Goal: Task Accomplishment & Management: Use online tool/utility

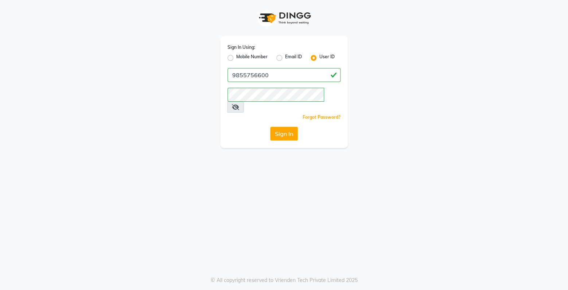
click at [236, 59] on label "Mobile Number" at bounding box center [251, 58] width 31 height 9
click at [236, 58] on input "Mobile Number" at bounding box center [238, 56] width 5 height 5
radio input "true"
radio input "false"
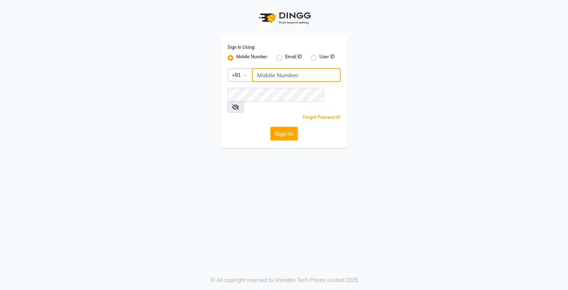
click at [276, 80] on input "Username" at bounding box center [296, 75] width 89 height 14
type input "9855756600"
click at [280, 127] on button "Sign In" at bounding box center [284, 134] width 28 height 14
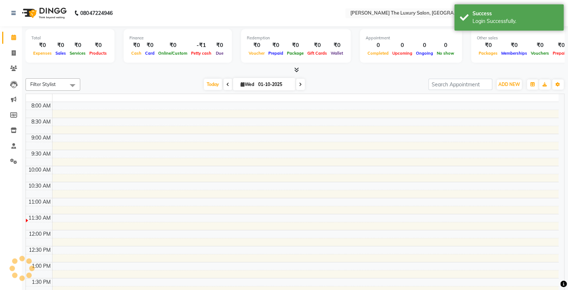
select select "en"
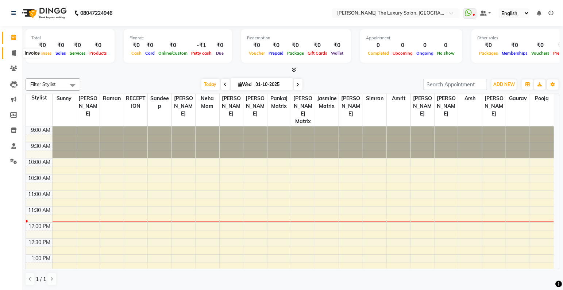
click at [11, 53] on span at bounding box center [13, 53] width 13 height 8
select select "service"
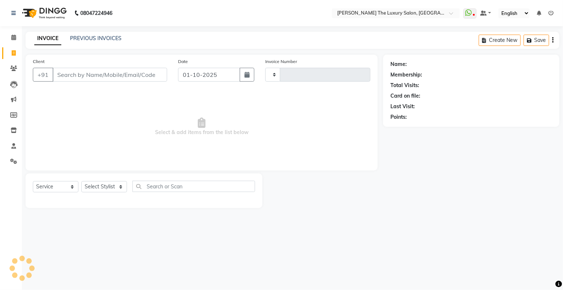
type input "3830"
select select "7179"
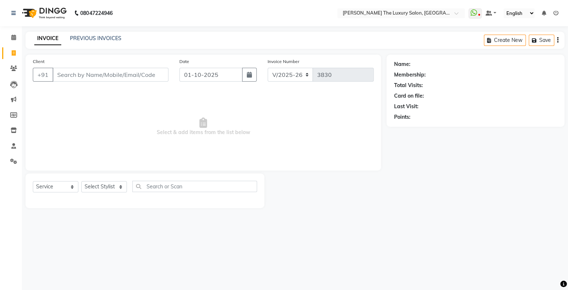
click at [85, 69] on input "Client" at bounding box center [111, 75] width 116 height 14
click at [68, 76] on input "sukjhraj" at bounding box center [92, 75] width 79 height 14
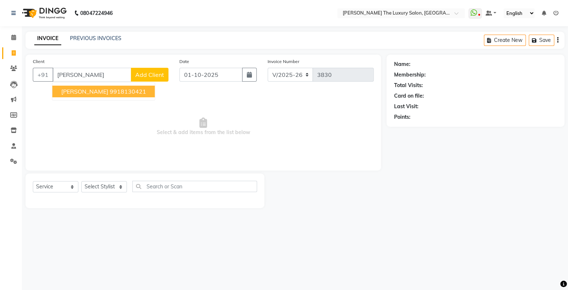
click at [102, 76] on input "[PERSON_NAME]" at bounding box center [92, 75] width 79 height 14
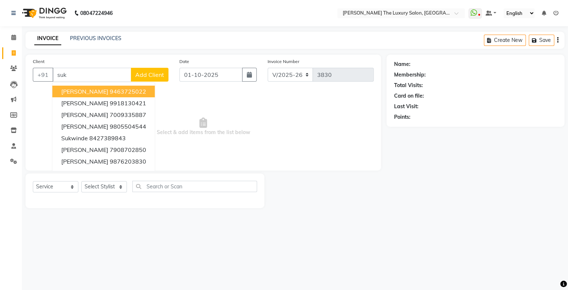
click at [131, 92] on button "[PERSON_NAME] 9463725022" at bounding box center [104, 92] width 102 height 12
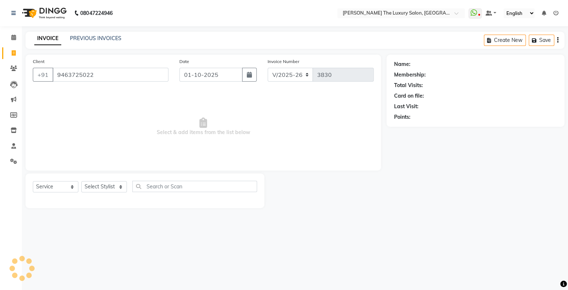
type input "9463725022"
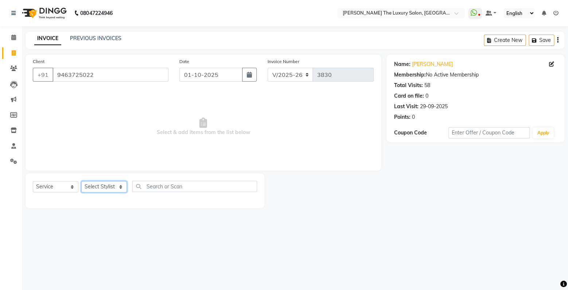
click at [81, 181] on select "Select Stylist amrit arsh [PERSON_NAME] [PERSON_NAME] jasmine matrix [PERSON_NA…" at bounding box center [104, 186] width 46 height 11
select select "60213"
click option "Raman" at bounding box center [0, 0] width 0 height 0
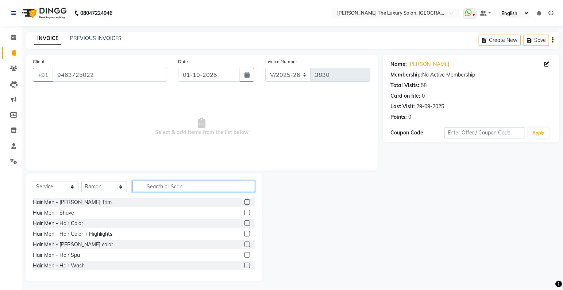
click at [168, 184] on input "text" at bounding box center [193, 186] width 123 height 11
click at [244, 203] on label at bounding box center [246, 201] width 5 height 5
click at [244, 203] on input "checkbox" at bounding box center [246, 202] width 5 height 5
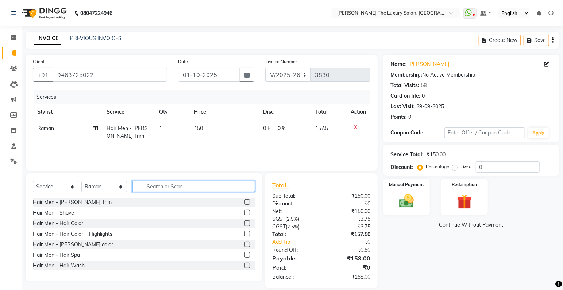
checkbox input "false"
click at [196, 184] on input "text" at bounding box center [193, 186] width 123 height 11
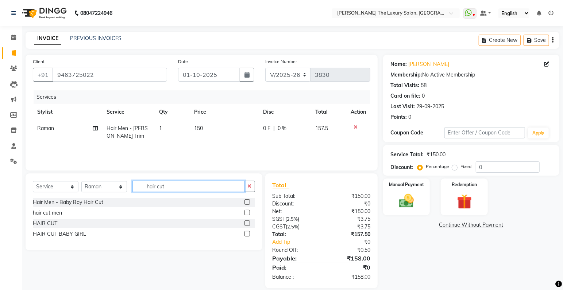
type input "hair cut"
click at [248, 213] on label at bounding box center [246, 212] width 5 height 5
click at [248, 213] on input "checkbox" at bounding box center [246, 213] width 5 height 5
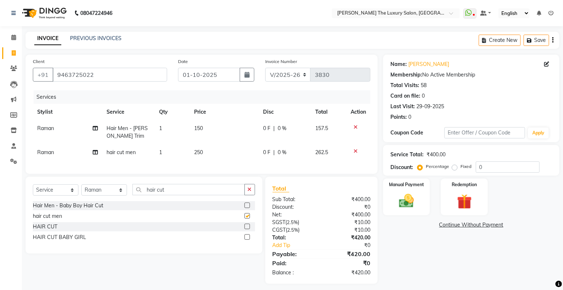
checkbox input "false"
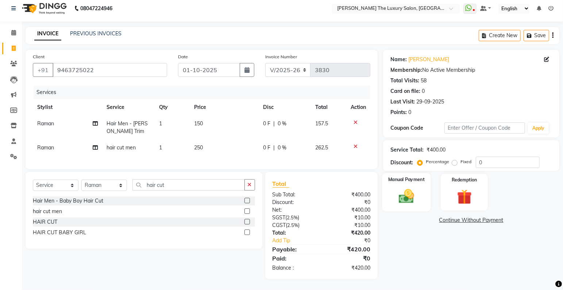
click at [402, 195] on img at bounding box center [406, 197] width 25 height 18
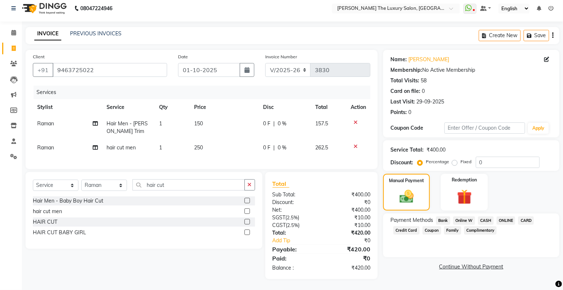
click at [484, 217] on span "CASH" at bounding box center [486, 221] width 16 height 8
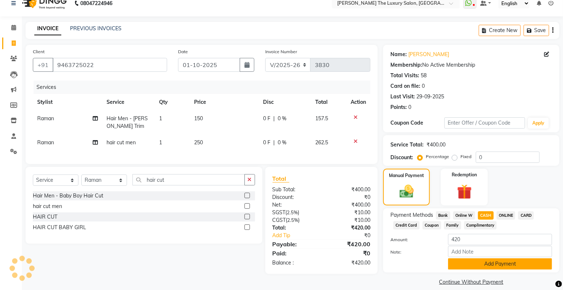
click at [488, 268] on button "Add Payment" at bounding box center [500, 264] width 104 height 11
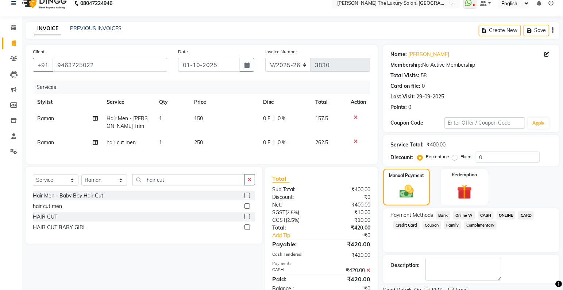
scroll to position [38, 0]
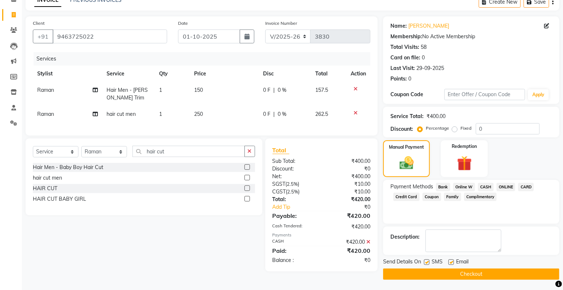
click at [426, 262] on label at bounding box center [426, 262] width 5 height 5
click at [426, 262] on input "checkbox" at bounding box center [426, 262] width 5 height 5
checkbox input "false"
click at [427, 272] on button "Checkout" at bounding box center [471, 274] width 176 height 11
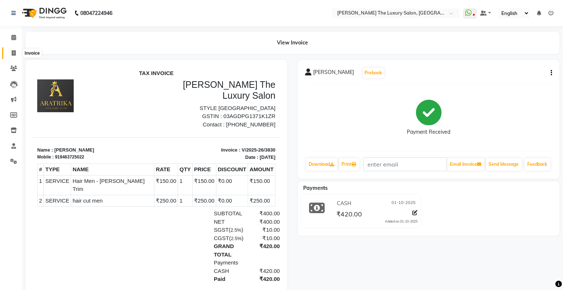
click at [12, 53] on icon at bounding box center [14, 52] width 4 height 5
select select "7179"
select select "service"
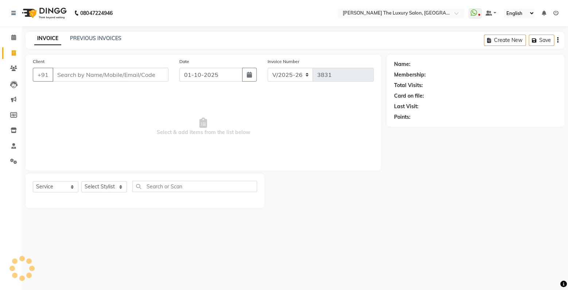
click at [108, 74] on input "Client" at bounding box center [111, 75] width 116 height 14
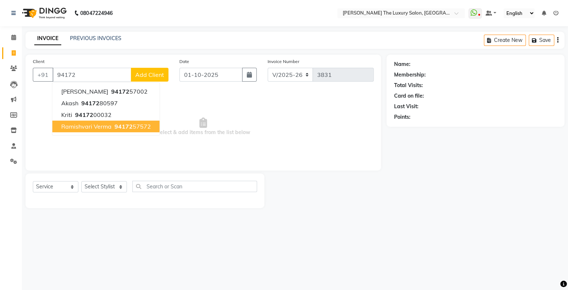
click at [475, 173] on div "Name: Membership: Total Visits: Card on file: Last Visit: Points:" at bounding box center [478, 132] width 183 height 154
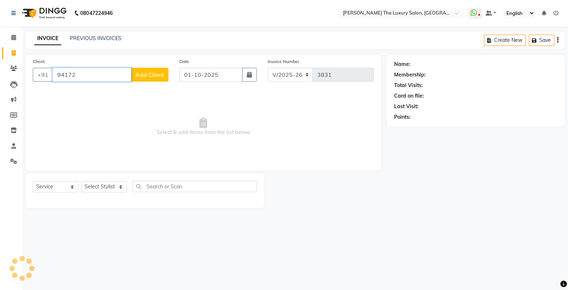
click at [96, 71] on input "94172" at bounding box center [92, 75] width 79 height 14
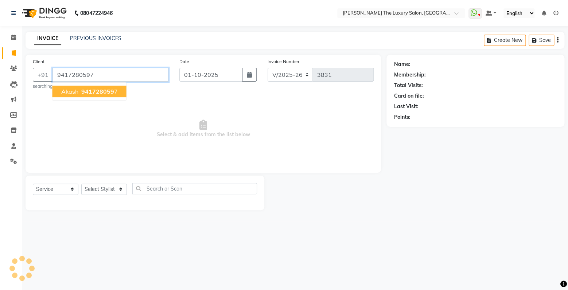
type input "9417280597"
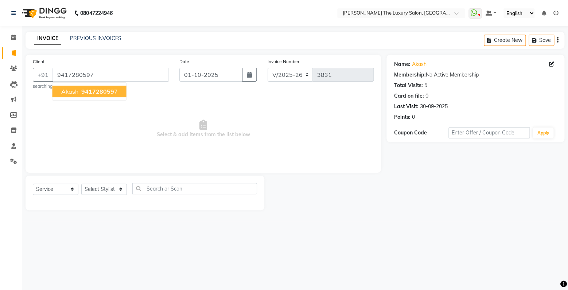
click at [91, 91] on span "941728059" at bounding box center [97, 91] width 33 height 7
click at [81, 184] on select "Select Stylist amrit arsh [PERSON_NAME] [PERSON_NAME] jasmine matrix [PERSON_NA…" at bounding box center [104, 189] width 46 height 11
select select "91383"
click option "Gaurav" at bounding box center [0, 0] width 0 height 0
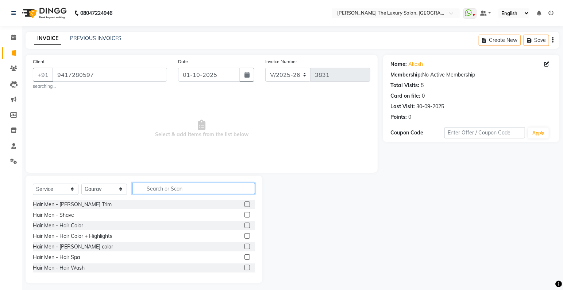
click at [173, 187] on input "text" at bounding box center [193, 188] width 123 height 11
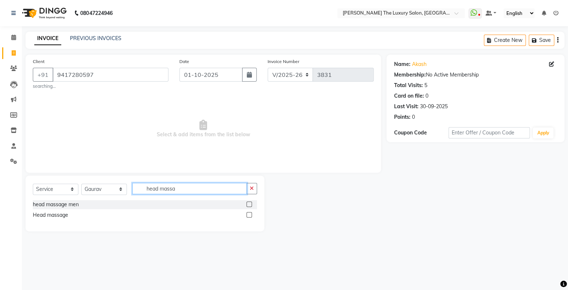
type input "head massa"
click at [248, 205] on label at bounding box center [249, 204] width 5 height 5
click at [248, 205] on input "checkbox" at bounding box center [249, 204] width 5 height 5
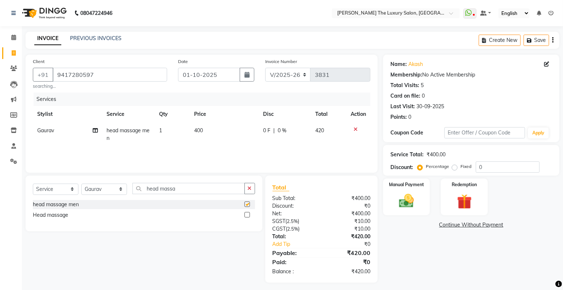
checkbox input "false"
click at [198, 131] on span "400" at bounding box center [198, 130] width 9 height 7
select select "91383"
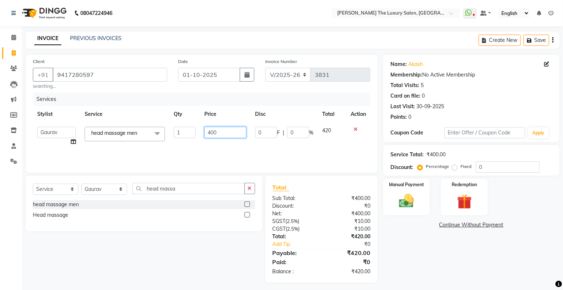
click at [211, 132] on input "400" at bounding box center [225, 132] width 42 height 11
type input "500"
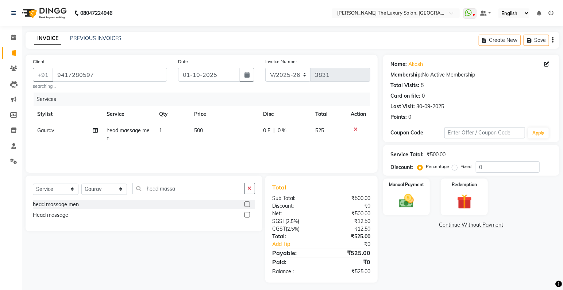
click at [281, 149] on div "Services Stylist Service Qty Price Disc Total Action Gaurav head massage men 1 …" at bounding box center [201, 129] width 337 height 73
drag, startPoint x: 209, startPoint y: 188, endPoint x: 7, endPoint y: 191, distance: 201.7
click at [132, 191] on input "head massa" at bounding box center [188, 188] width 112 height 11
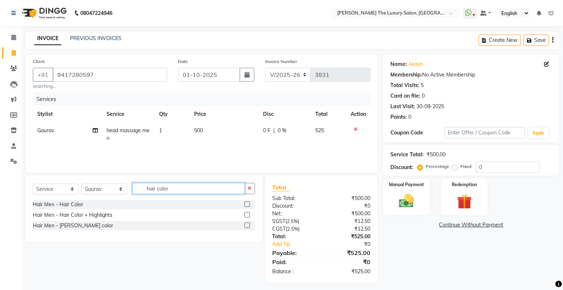
type input "hair color"
click at [248, 205] on label at bounding box center [246, 204] width 5 height 5
click at [248, 205] on input "checkbox" at bounding box center [246, 204] width 5 height 5
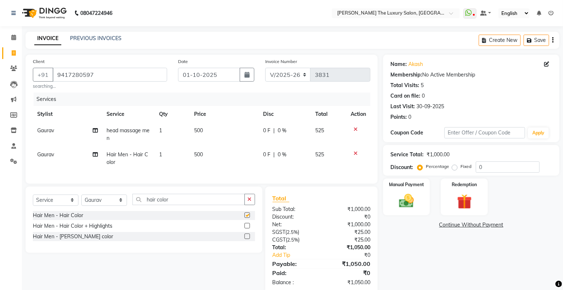
checkbox input "false"
drag, startPoint x: 194, startPoint y: 152, endPoint x: 198, endPoint y: 154, distance: 4.1
click at [196, 153] on span "500" at bounding box center [198, 154] width 9 height 7
select select "91383"
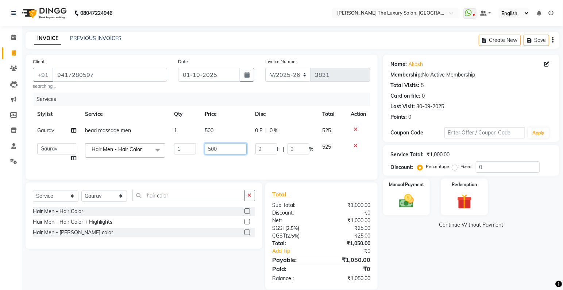
drag, startPoint x: 211, startPoint y: 150, endPoint x: 211, endPoint y: 158, distance: 8.0
click at [211, 151] on input "500" at bounding box center [226, 148] width 42 height 11
type input "600"
click at [241, 160] on td "600" at bounding box center [225, 153] width 51 height 28
select select "91383"
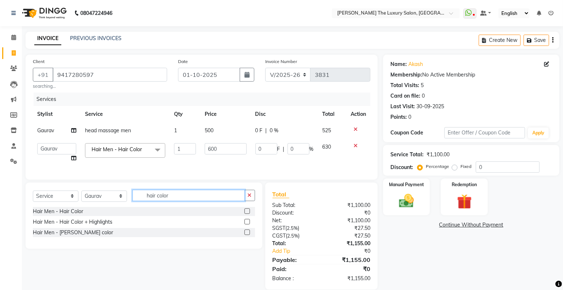
click at [191, 201] on input "hair color" at bounding box center [188, 195] width 112 height 11
type input "hair cut"
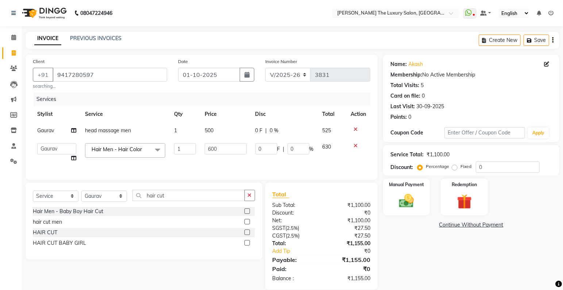
click at [245, 225] on label at bounding box center [246, 221] width 5 height 5
click at [245, 225] on input "checkbox" at bounding box center [246, 222] width 5 height 5
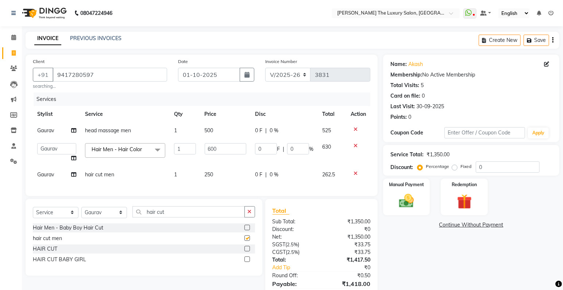
checkbox input "false"
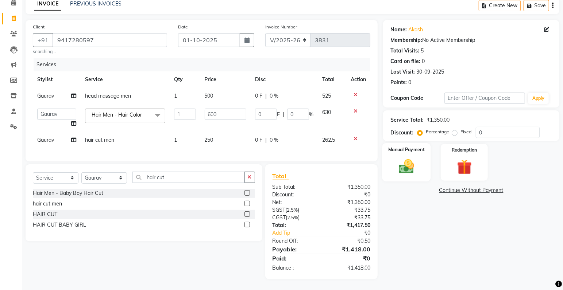
click at [400, 158] on img at bounding box center [406, 167] width 25 height 18
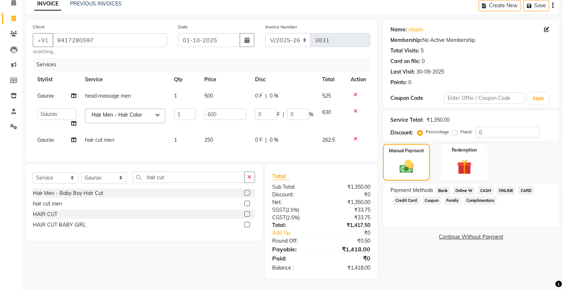
click at [484, 187] on span "CASH" at bounding box center [486, 191] width 16 height 8
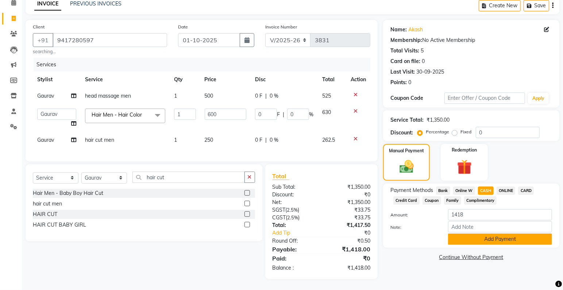
click at [482, 234] on button "Add Payment" at bounding box center [500, 239] width 104 height 11
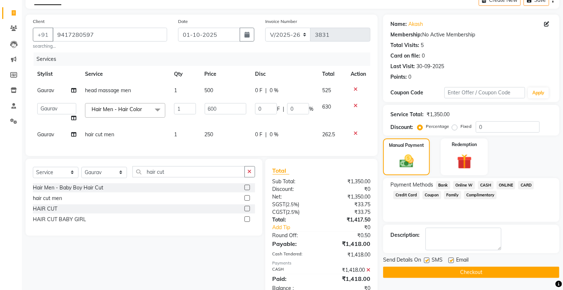
scroll to position [66, 0]
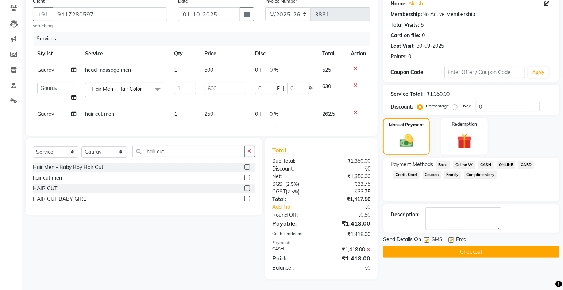
click at [484, 247] on button "Checkout" at bounding box center [471, 252] width 176 height 11
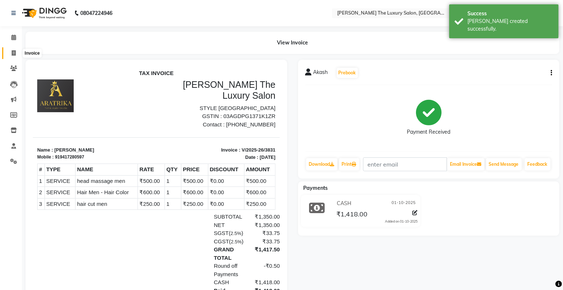
drag, startPoint x: 14, startPoint y: 51, endPoint x: 19, endPoint y: 52, distance: 5.2
click at [15, 51] on icon at bounding box center [14, 52] width 4 height 5
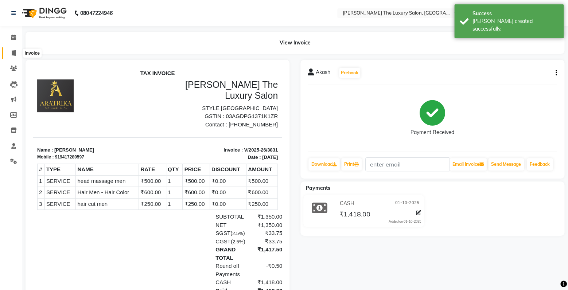
select select "7179"
select select "service"
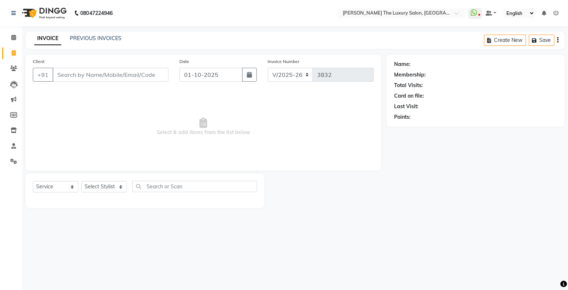
click at [82, 79] on input "Client" at bounding box center [111, 75] width 116 height 14
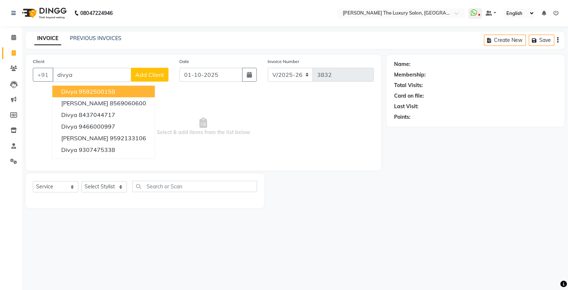
click at [117, 89] on button "divya 9592500158" at bounding box center [104, 92] width 102 height 12
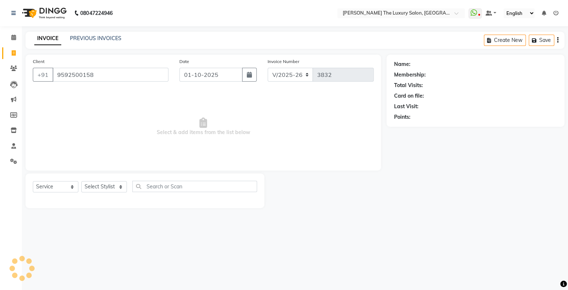
type input "9592500158"
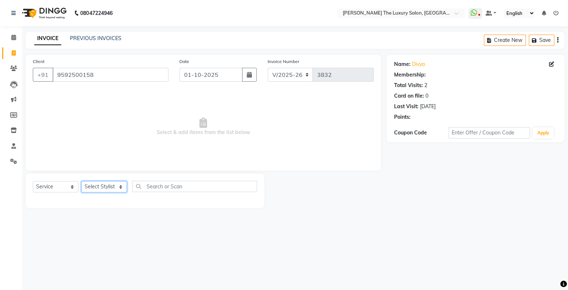
click at [81, 181] on select "Select Stylist amrit arsh [PERSON_NAME] [PERSON_NAME] jasmine matrix [PERSON_NA…" at bounding box center [104, 186] width 46 height 11
select select "74644"
click option "[PERSON_NAME]" at bounding box center [0, 0] width 0 height 0
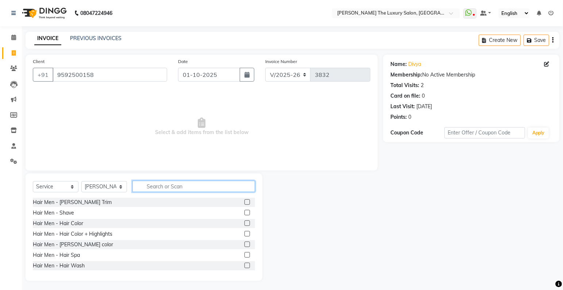
click at [169, 183] on input "text" at bounding box center [193, 186] width 123 height 11
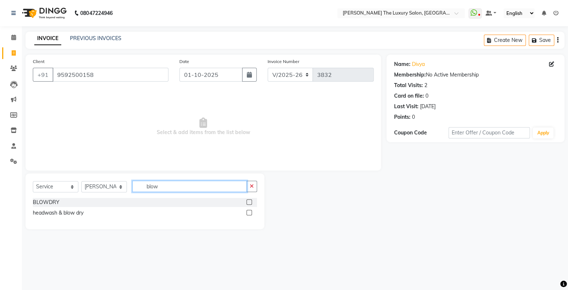
type input "blow"
click at [248, 202] on label at bounding box center [249, 201] width 5 height 5
click at [248, 202] on input "checkbox" at bounding box center [249, 202] width 5 height 5
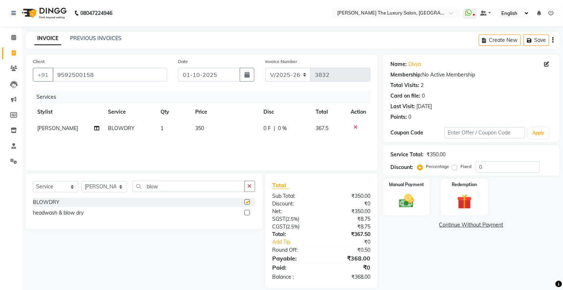
checkbox input "false"
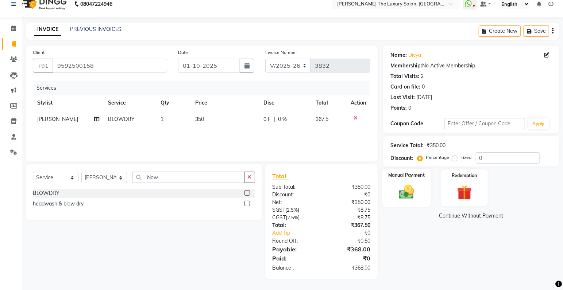
click at [411, 183] on img at bounding box center [406, 192] width 25 height 18
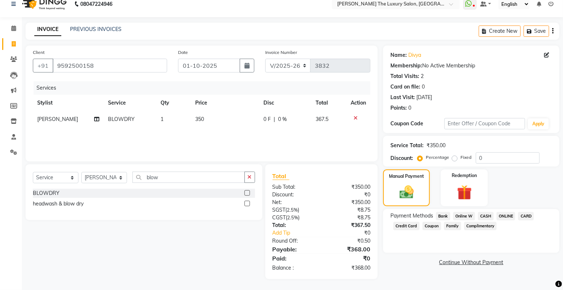
click at [484, 216] on span "CASH" at bounding box center [486, 216] width 16 height 8
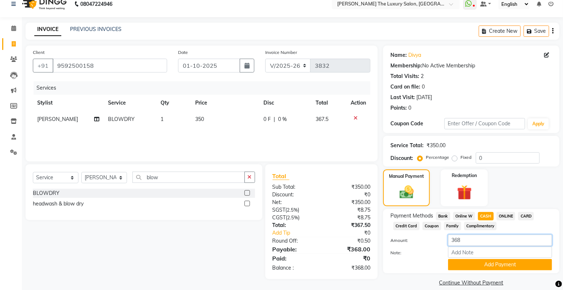
click at [468, 240] on input "368" at bounding box center [500, 240] width 104 height 11
type input "300"
click at [494, 269] on button "Add Payment" at bounding box center [500, 264] width 104 height 11
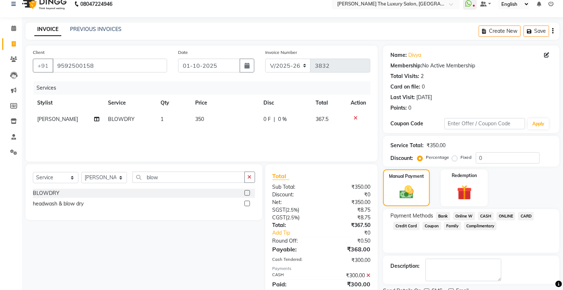
click at [507, 218] on span "ONLINE" at bounding box center [505, 216] width 19 height 8
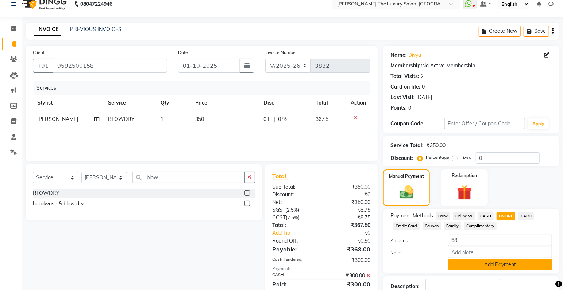
click at [472, 264] on button "Add Payment" at bounding box center [500, 264] width 104 height 11
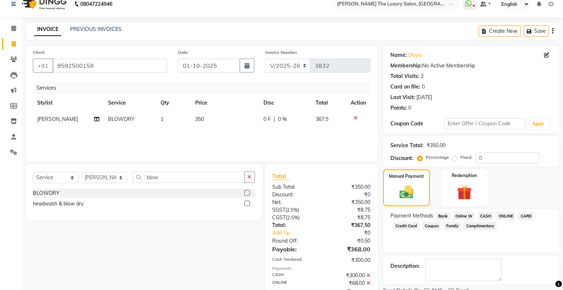
scroll to position [42, 0]
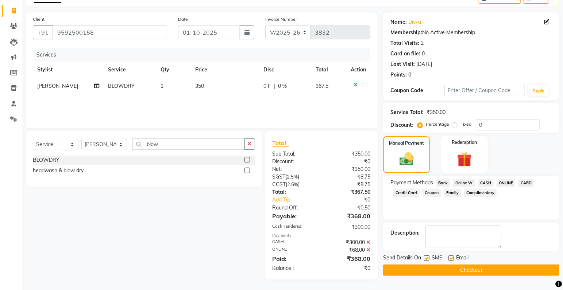
drag, startPoint x: 425, startPoint y: 257, endPoint x: 428, endPoint y: 261, distance: 5.0
click at [425, 257] on label at bounding box center [426, 258] width 5 height 5
click at [425, 257] on input "checkbox" at bounding box center [426, 258] width 5 height 5
checkbox input "false"
click at [429, 269] on button "Checkout" at bounding box center [471, 270] width 176 height 11
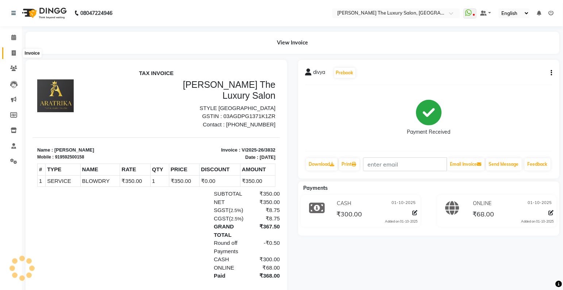
click at [14, 53] on icon at bounding box center [14, 52] width 4 height 5
select select "7179"
select select "service"
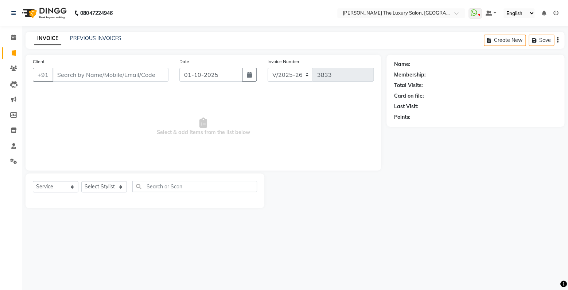
click at [96, 75] on input "Client" at bounding box center [111, 75] width 116 height 14
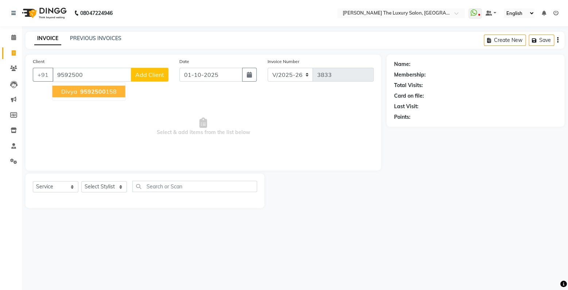
click at [83, 92] on span "9592500" at bounding box center [93, 91] width 26 height 7
type input "9592500158"
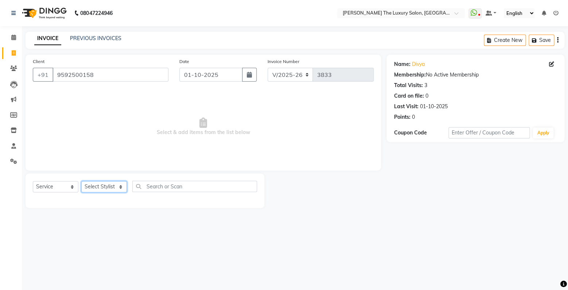
click at [81, 181] on select "Select Stylist amrit arsh [PERSON_NAME] [PERSON_NAME] jasmine matrix [PERSON_NA…" at bounding box center [104, 186] width 46 height 11
select select "74644"
click option "[PERSON_NAME]" at bounding box center [0, 0] width 0 height 0
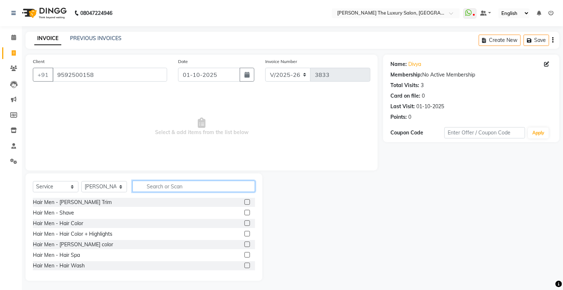
click at [157, 187] on input "text" at bounding box center [193, 186] width 123 height 11
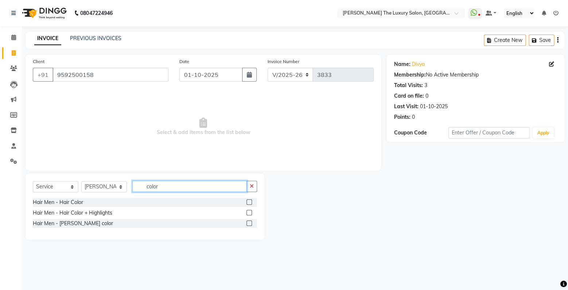
drag, startPoint x: 144, startPoint y: 185, endPoint x: 147, endPoint y: 189, distance: 5.2
click at [144, 185] on input "color" at bounding box center [189, 186] width 115 height 11
type input "c"
type input "hair co"
click at [249, 234] on label at bounding box center [249, 233] width 5 height 5
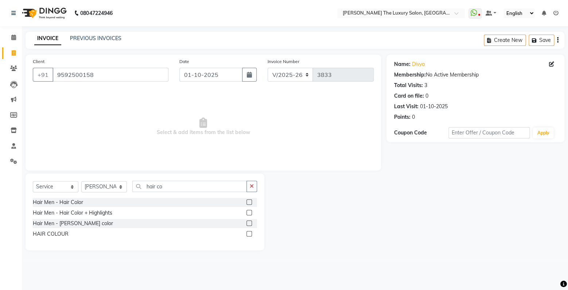
click at [249, 234] on input "checkbox" at bounding box center [249, 234] width 5 height 5
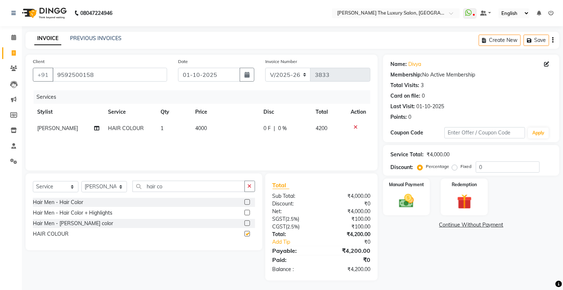
checkbox input "false"
click at [199, 128] on span "4000" at bounding box center [201, 128] width 12 height 7
select select "74644"
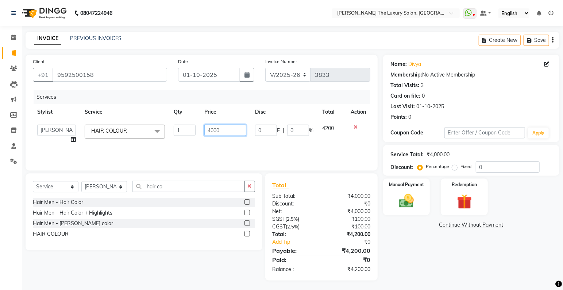
drag, startPoint x: 213, startPoint y: 131, endPoint x: 185, endPoint y: 135, distance: 27.7
click at [204, 135] on input "4000" at bounding box center [225, 130] width 42 height 11
type input "3200"
click at [238, 150] on div "Services Stylist Service Qty Price Disc Total Action amrit arsh [PERSON_NAME] […" at bounding box center [201, 126] width 337 height 73
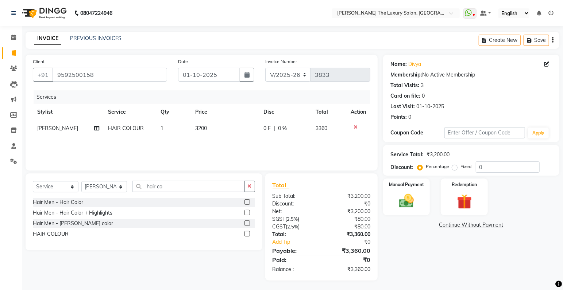
click at [200, 128] on span "3200" at bounding box center [201, 128] width 12 height 7
select select "74644"
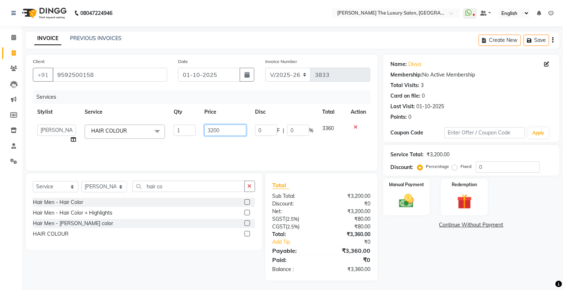
drag, startPoint x: 214, startPoint y: 129, endPoint x: 264, endPoint y: 203, distance: 88.5
click at [214, 130] on input "3200" at bounding box center [225, 130] width 42 height 11
type input "3300"
click at [294, 151] on div "Services Stylist Service Qty Price Disc Total Action amrit arsh [PERSON_NAME] […" at bounding box center [201, 126] width 337 height 73
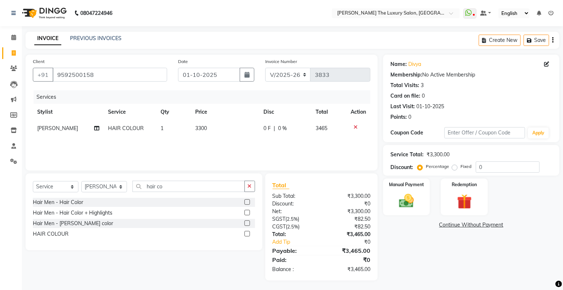
click at [203, 129] on span "3300" at bounding box center [201, 128] width 12 height 7
select select "74644"
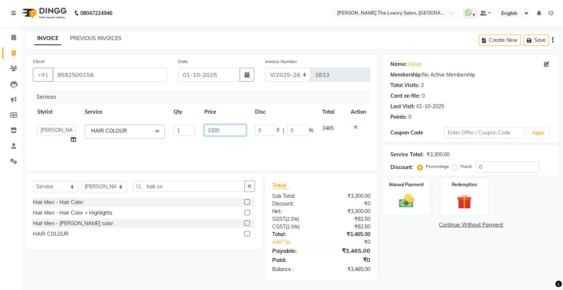
click at [217, 130] on input "3300" at bounding box center [225, 130] width 42 height 11
type input "3350"
click at [309, 140] on div "Services Stylist Service Qty Price Disc Total Action amrit arsh [PERSON_NAME] […" at bounding box center [201, 126] width 337 height 73
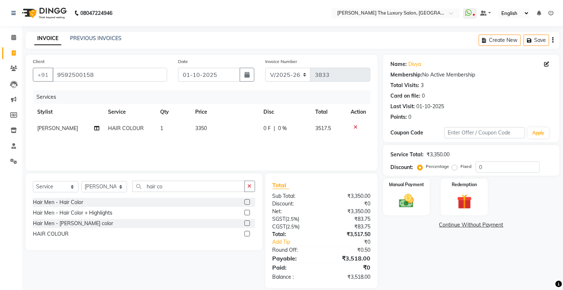
click at [202, 128] on span "3350" at bounding box center [201, 128] width 12 height 7
select select "74644"
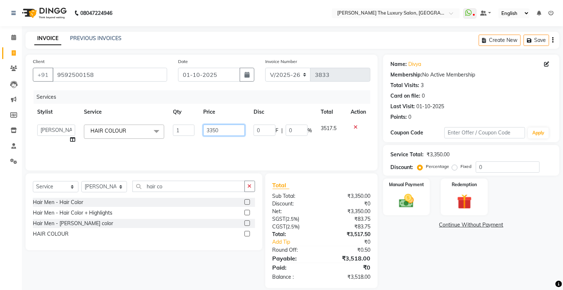
click at [215, 130] on input "3350" at bounding box center [224, 130] width 42 height 11
type input "3340"
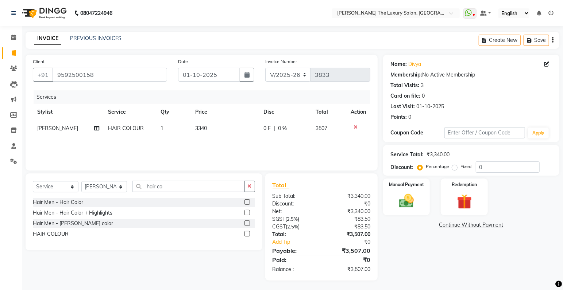
click at [311, 141] on div "Services Stylist Service Qty Price Disc Total Action [PERSON_NAME] HAIR COLOUR …" at bounding box center [201, 126] width 337 height 73
click at [202, 129] on span "3340" at bounding box center [201, 128] width 12 height 7
select select "74644"
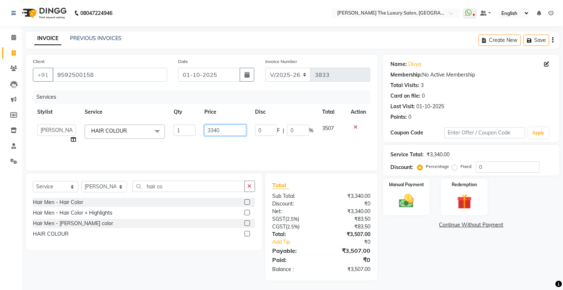
click at [216, 131] on input "3340" at bounding box center [225, 130] width 42 height 11
type input "3338"
click at [329, 154] on div "Services Stylist Service Qty Price Disc Total Action amrit arsh [PERSON_NAME] […" at bounding box center [201, 126] width 337 height 73
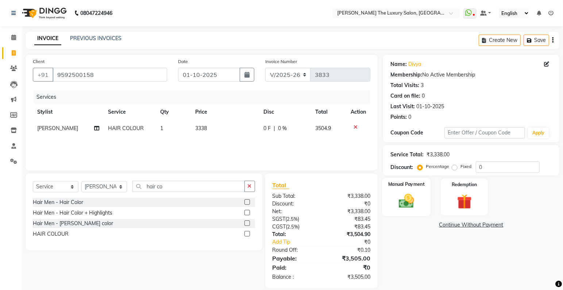
click at [415, 197] on img at bounding box center [406, 202] width 25 height 18
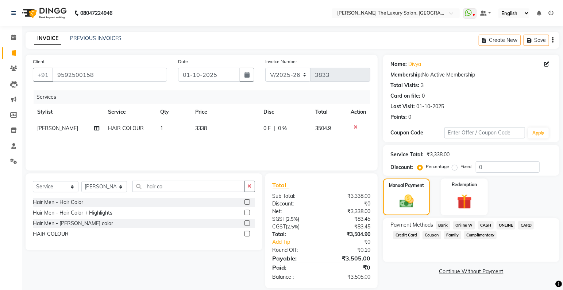
scroll to position [9, 0]
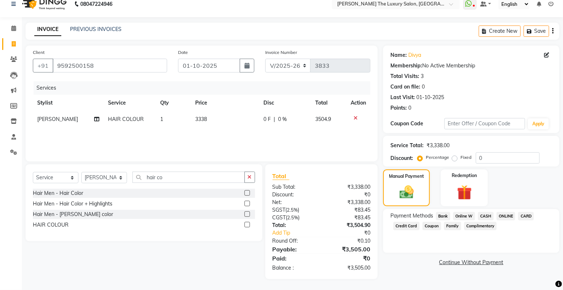
click at [486, 216] on span "CASH" at bounding box center [486, 216] width 16 height 8
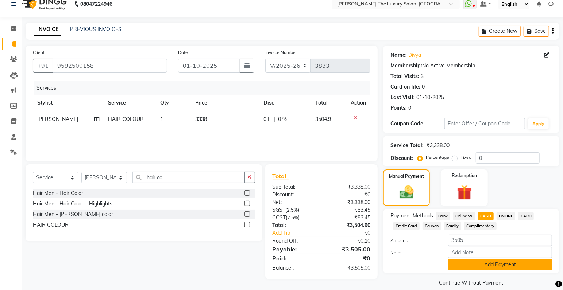
click at [502, 267] on button "Add Payment" at bounding box center [500, 264] width 104 height 11
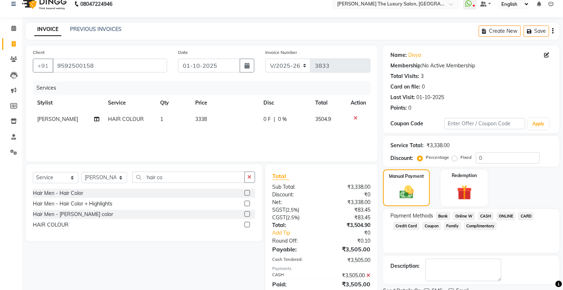
scroll to position [38, 0]
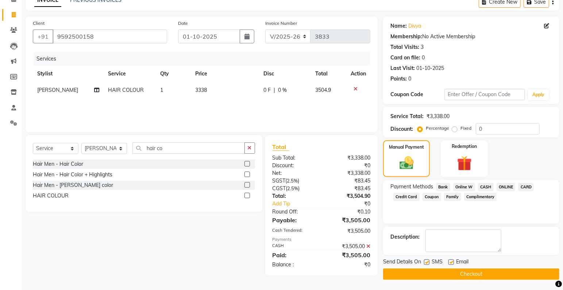
click at [427, 260] on label at bounding box center [426, 262] width 5 height 5
click at [427, 260] on input "checkbox" at bounding box center [426, 262] width 5 height 5
click at [427, 260] on label at bounding box center [426, 262] width 5 height 5
click at [427, 260] on input "checkbox" at bounding box center [426, 262] width 5 height 5
checkbox input "true"
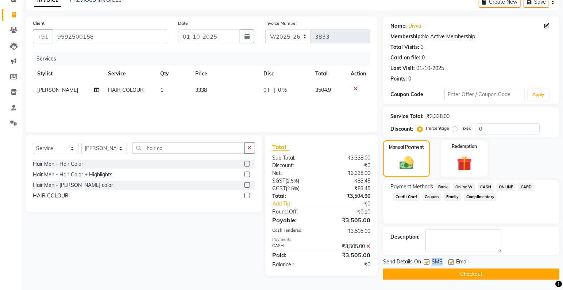
click at [434, 276] on button "Checkout" at bounding box center [471, 274] width 176 height 11
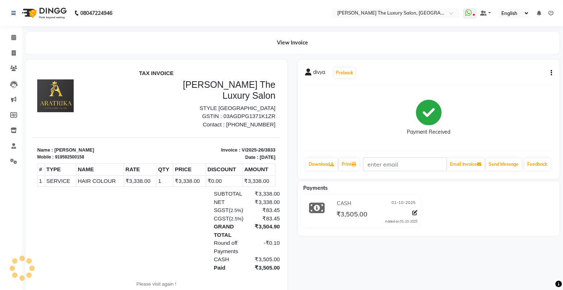
click at [37, 166] on div "TAX INVOICE [PERSON_NAME] The Luxury Salon STYLE [GEOGRAPHIC_DATA] GSTIN : 03AG…" at bounding box center [155, 184] width 247 height 228
